Goal: Information Seeking & Learning: Learn about a topic

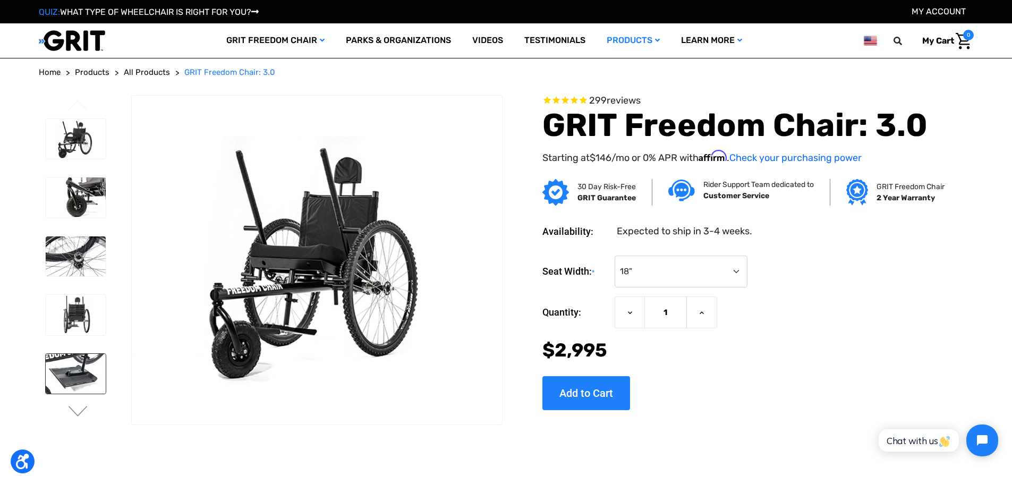
click at [80, 365] on img at bounding box center [76, 374] width 60 height 40
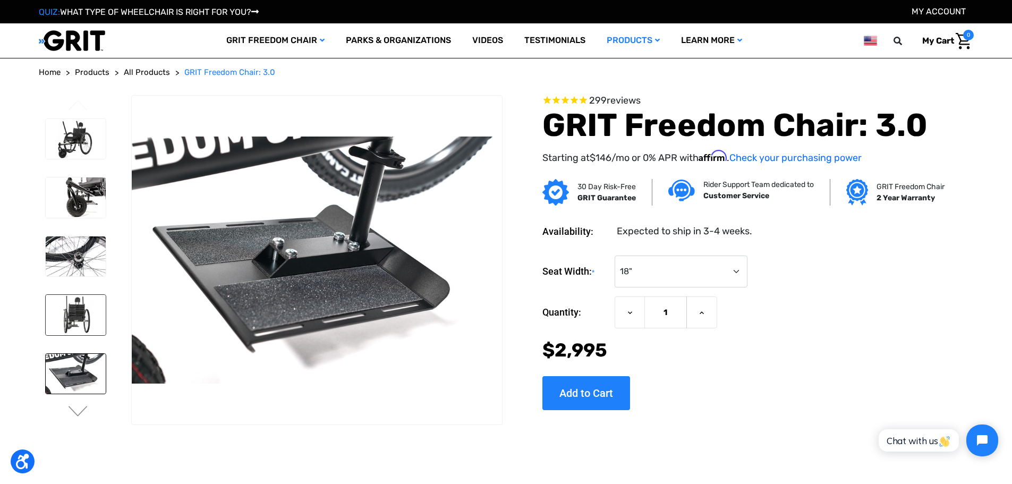
click at [83, 315] on img at bounding box center [76, 315] width 60 height 40
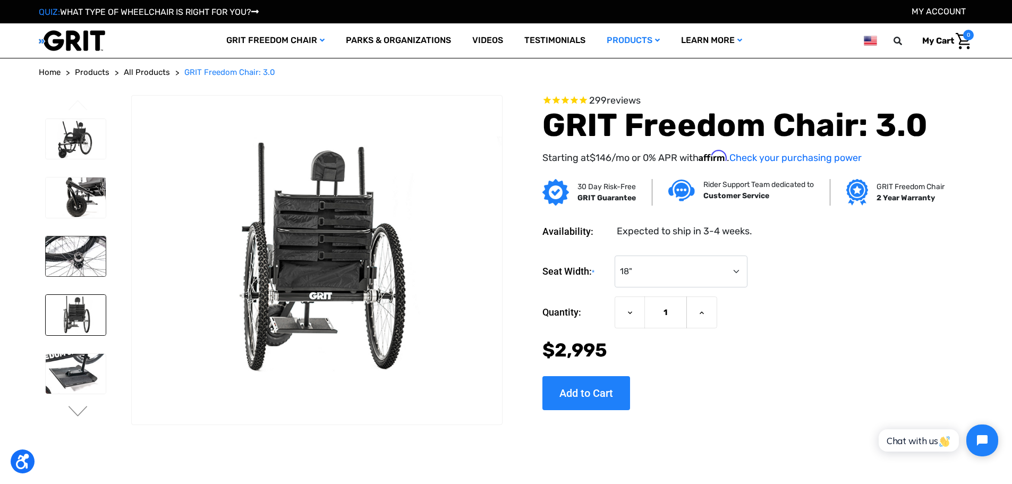
click at [84, 252] on img at bounding box center [76, 256] width 60 height 40
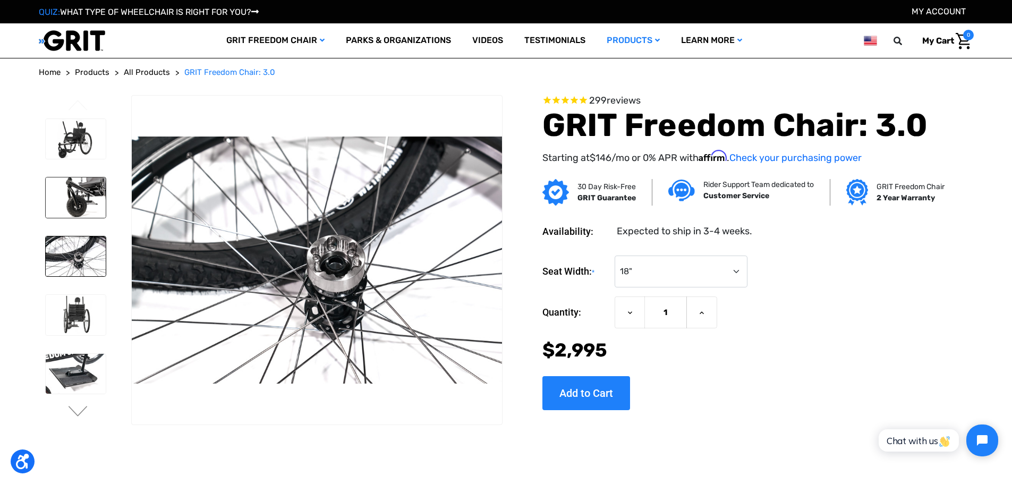
click at [88, 189] on img at bounding box center [76, 197] width 60 height 40
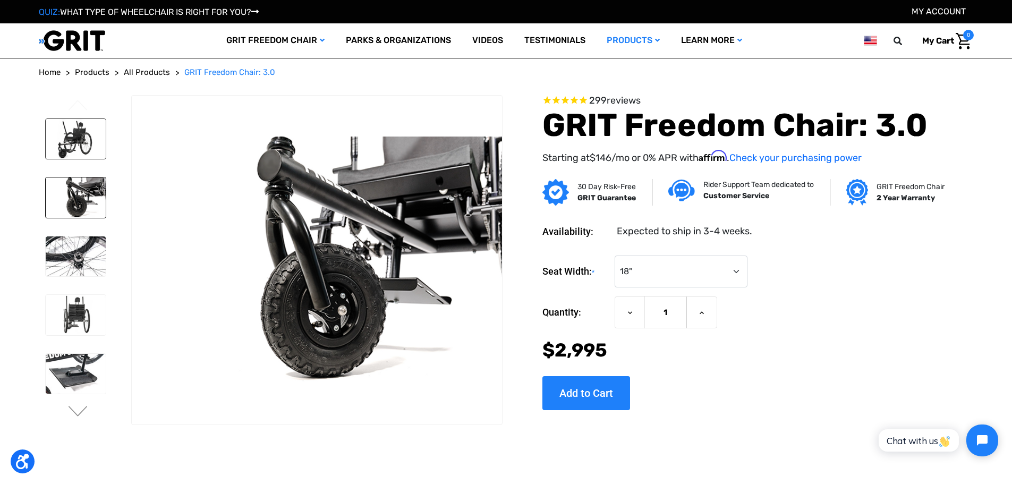
click at [79, 146] on img at bounding box center [76, 139] width 60 height 40
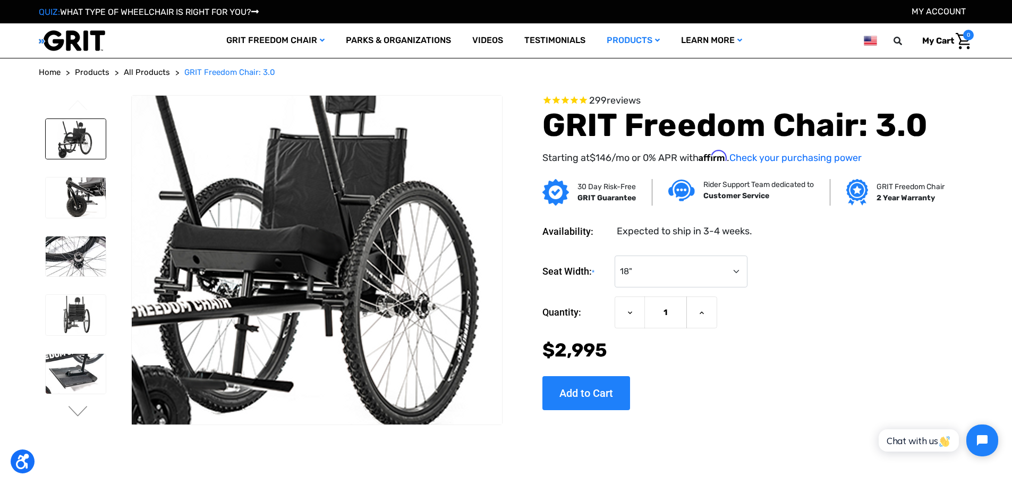
click at [348, 271] on img at bounding box center [294, 254] width 680 height 453
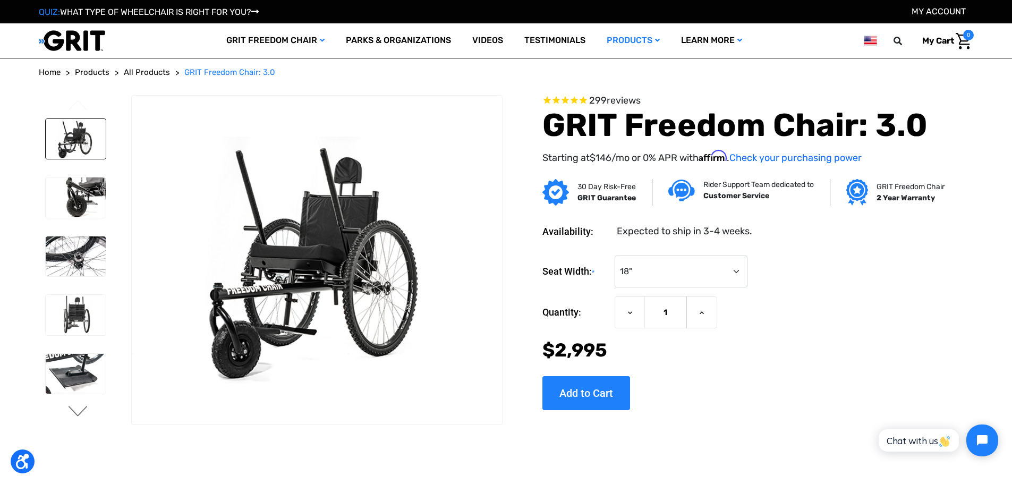
click at [74, 412] on button "Next" at bounding box center [78, 412] width 22 height 13
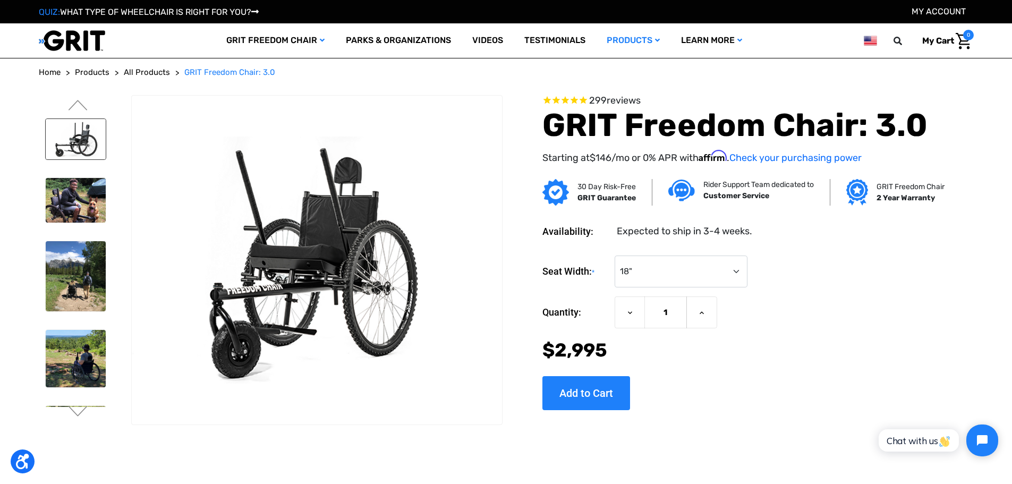
click at [75, 143] on img at bounding box center [76, 139] width 60 height 40
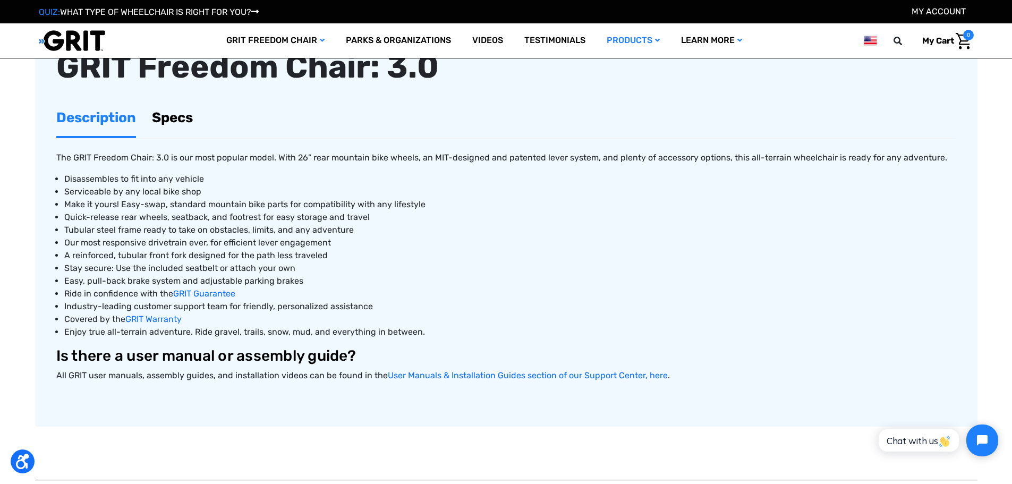
scroll to position [425, 0]
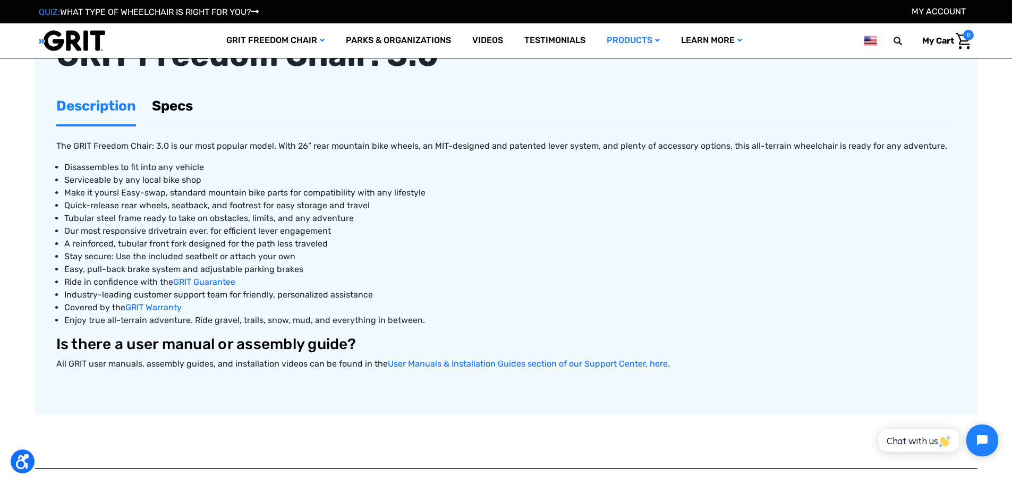
click at [156, 106] on link "Specs" at bounding box center [172, 106] width 41 height 37
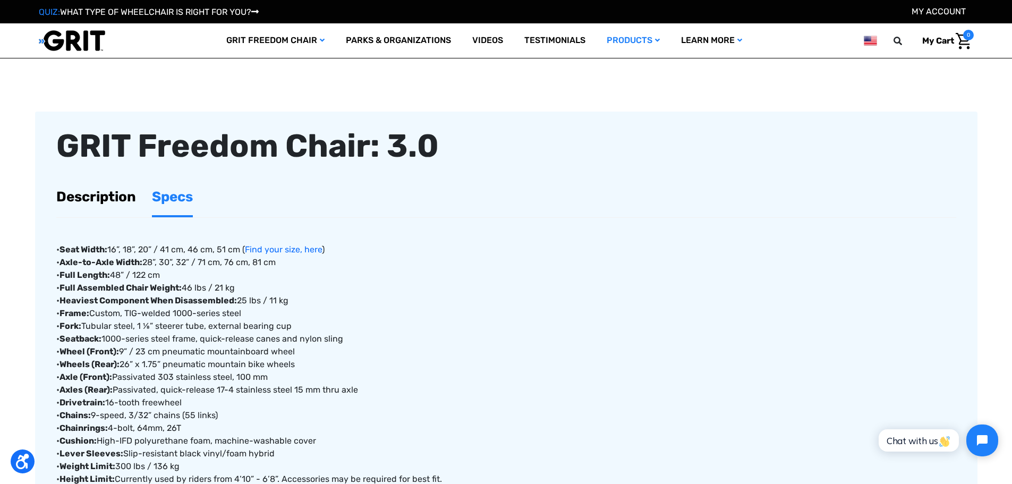
scroll to position [319, 0]
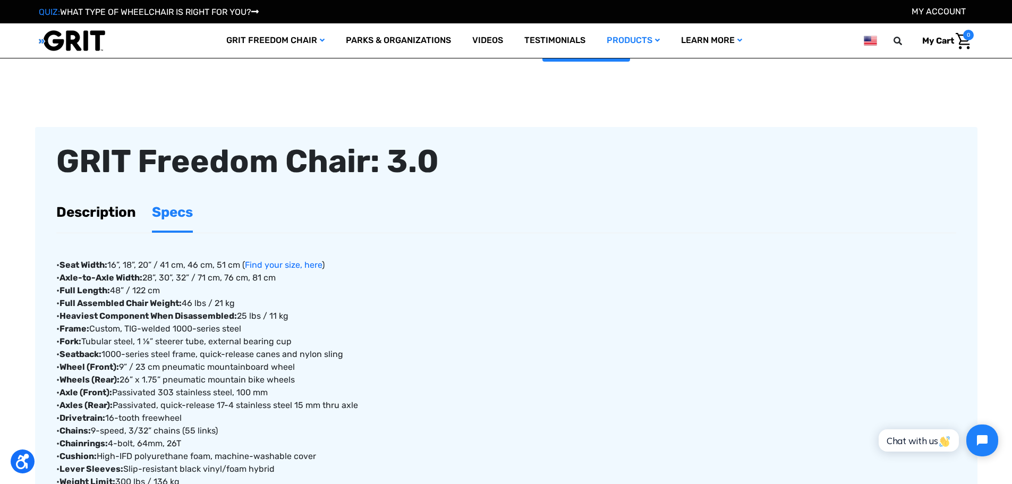
click at [121, 210] on link "Description" at bounding box center [96, 212] width 80 height 37
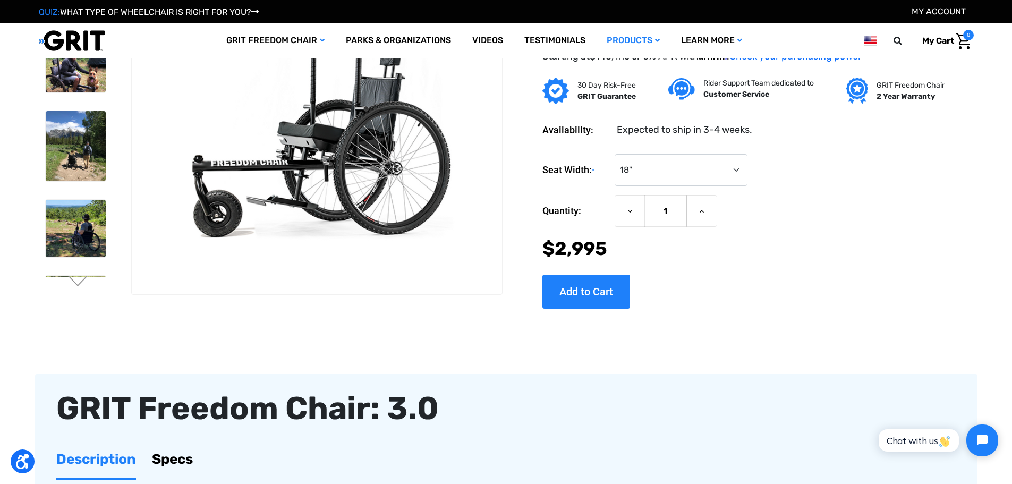
scroll to position [53, 0]
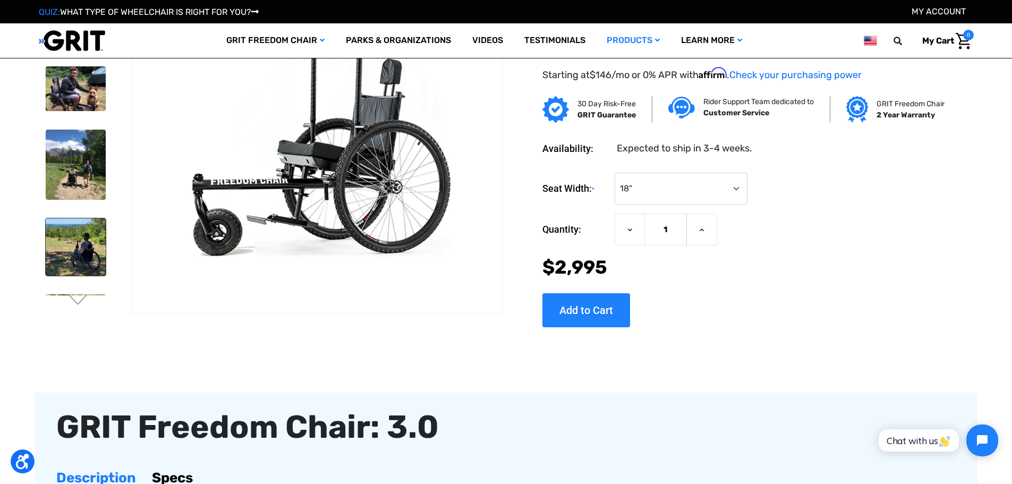
click at [76, 250] on img at bounding box center [76, 246] width 60 height 57
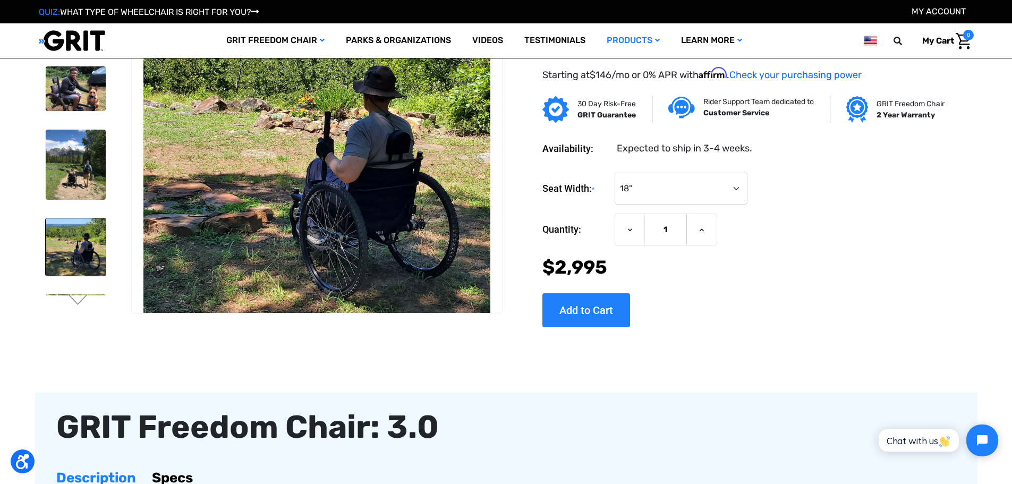
scroll to position [12, 0]
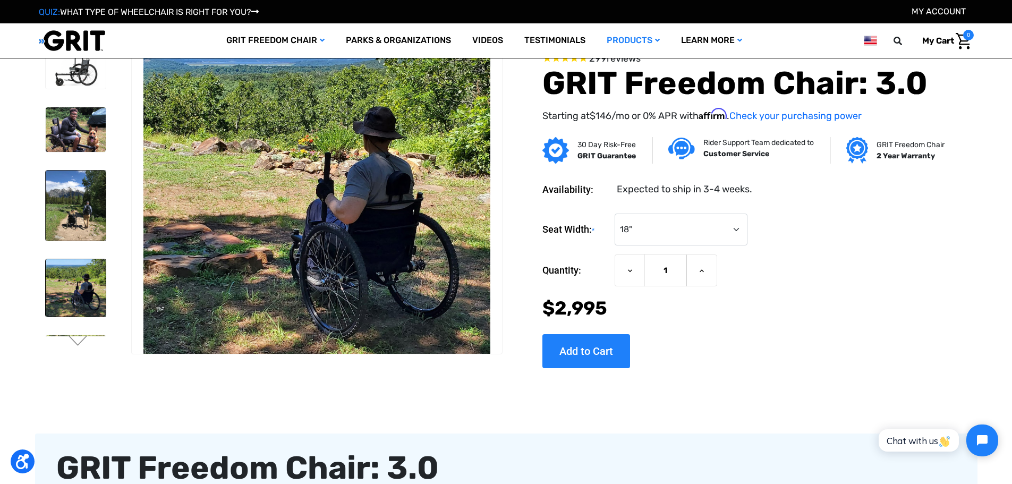
click at [79, 218] on img at bounding box center [76, 205] width 60 height 70
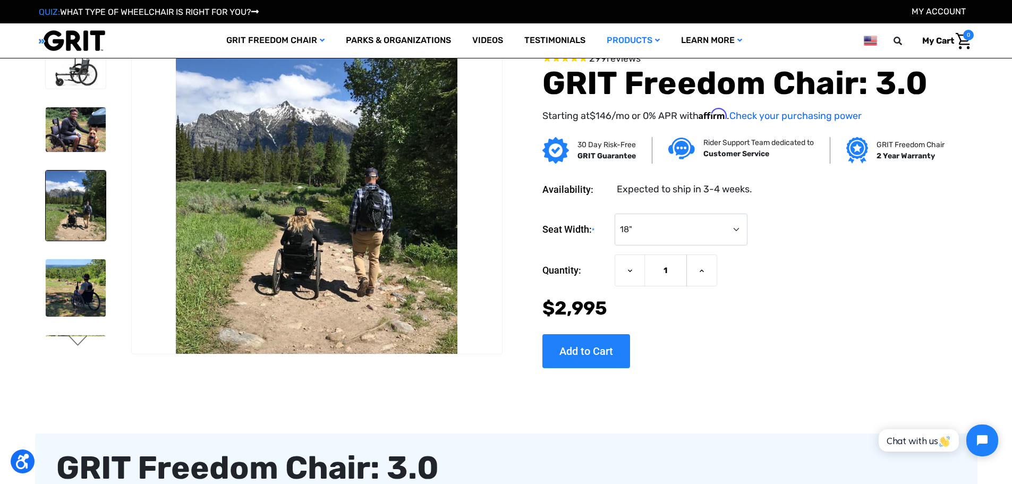
click at [80, 341] on button "Next" at bounding box center [78, 341] width 22 height 13
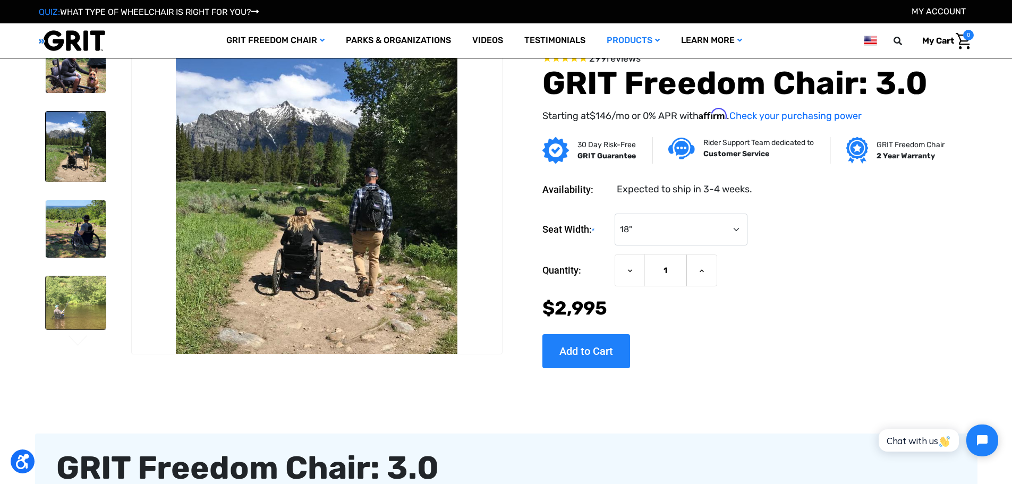
click at [80, 320] on img at bounding box center [76, 302] width 60 height 53
